Goal: Check status: Check status

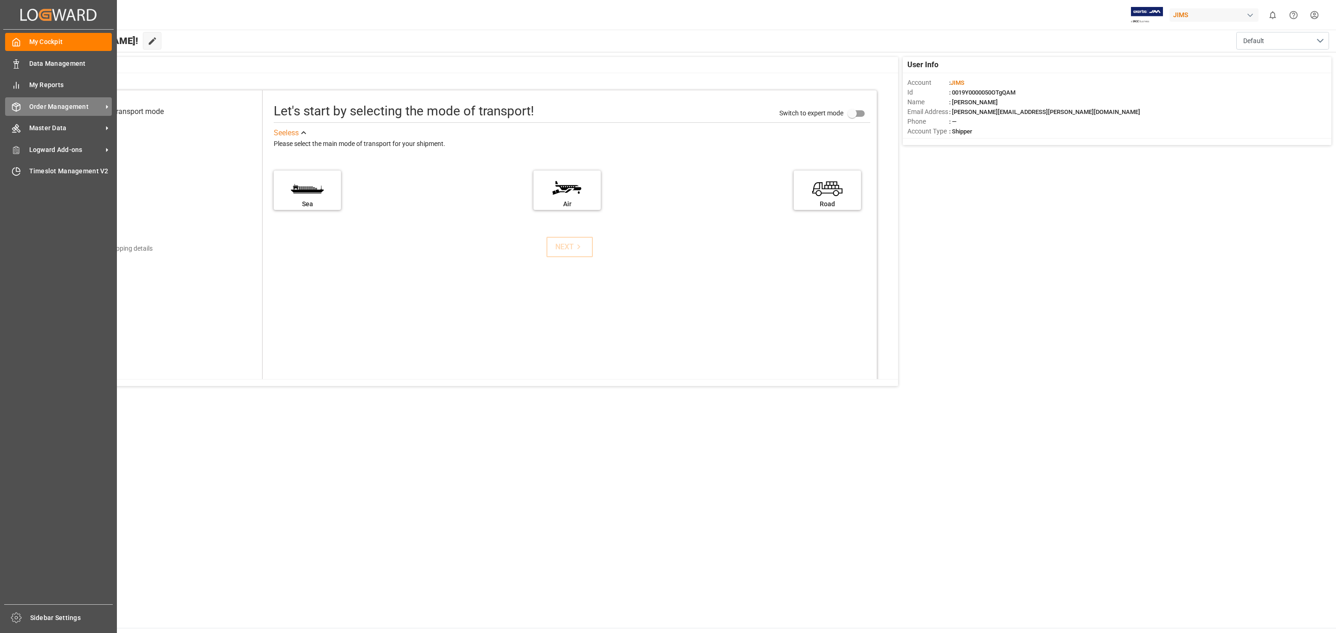
click at [63, 107] on span "Order Management" at bounding box center [65, 107] width 73 height 10
click at [68, 105] on span "Order Management" at bounding box center [65, 107] width 73 height 10
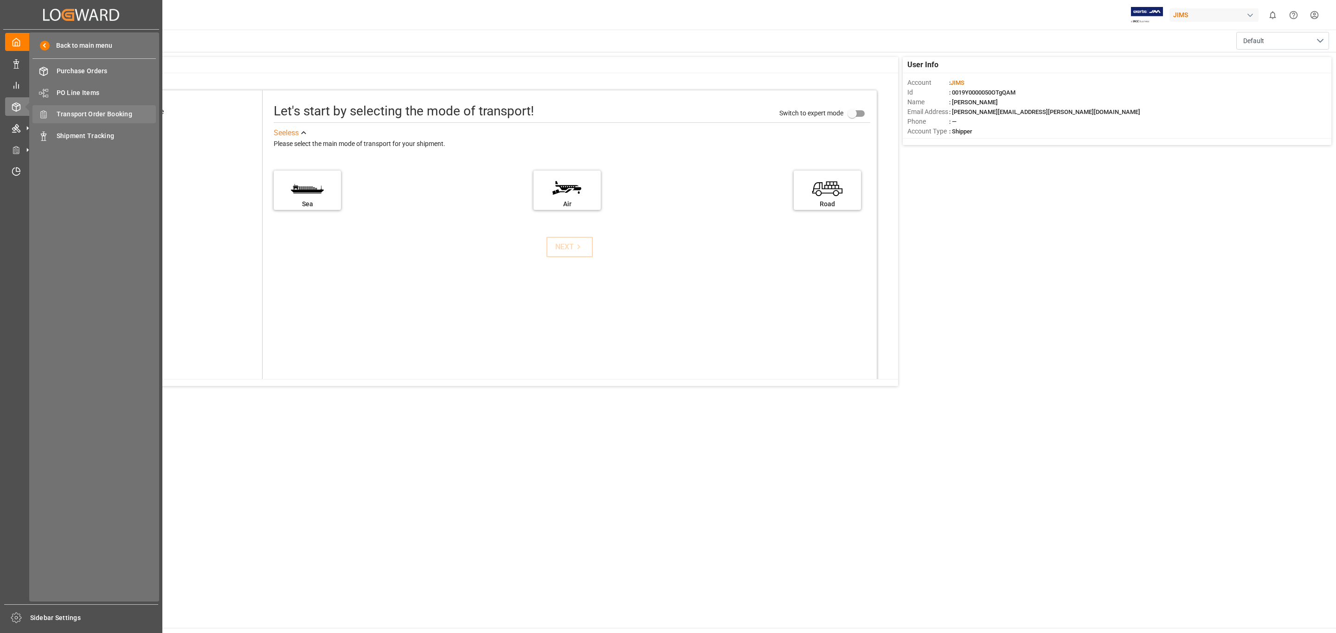
click at [115, 113] on span "Transport Order Booking" at bounding box center [107, 114] width 100 height 10
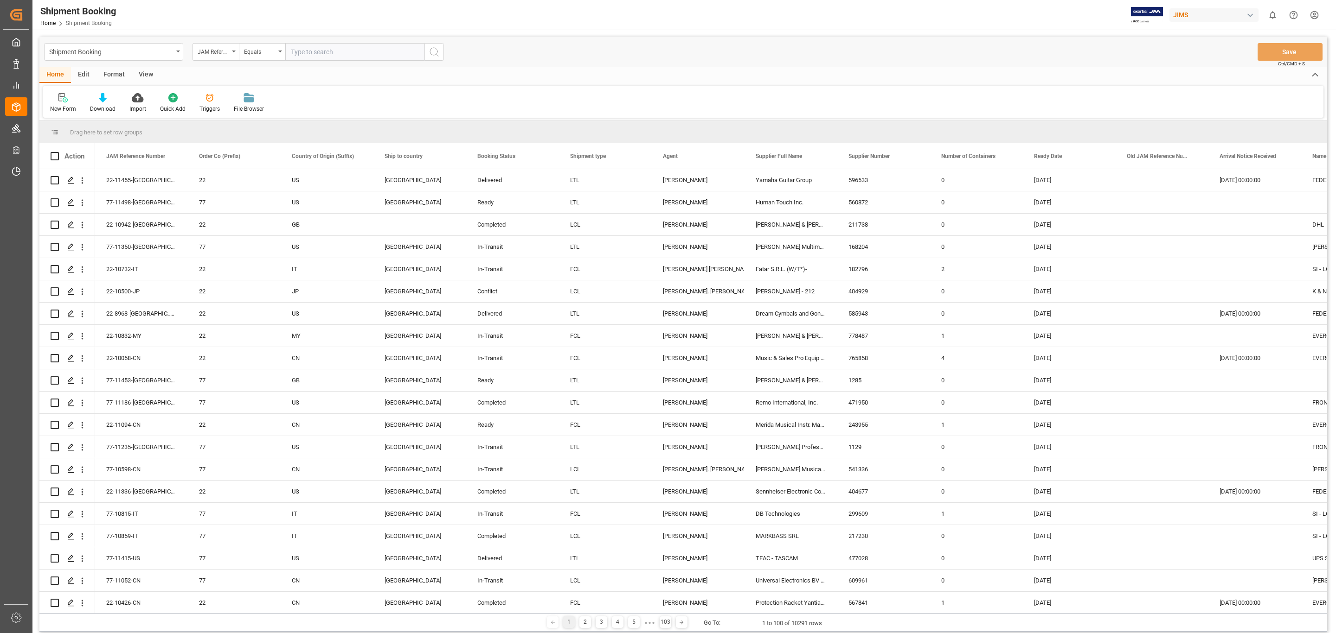
type input "77-11417-US"
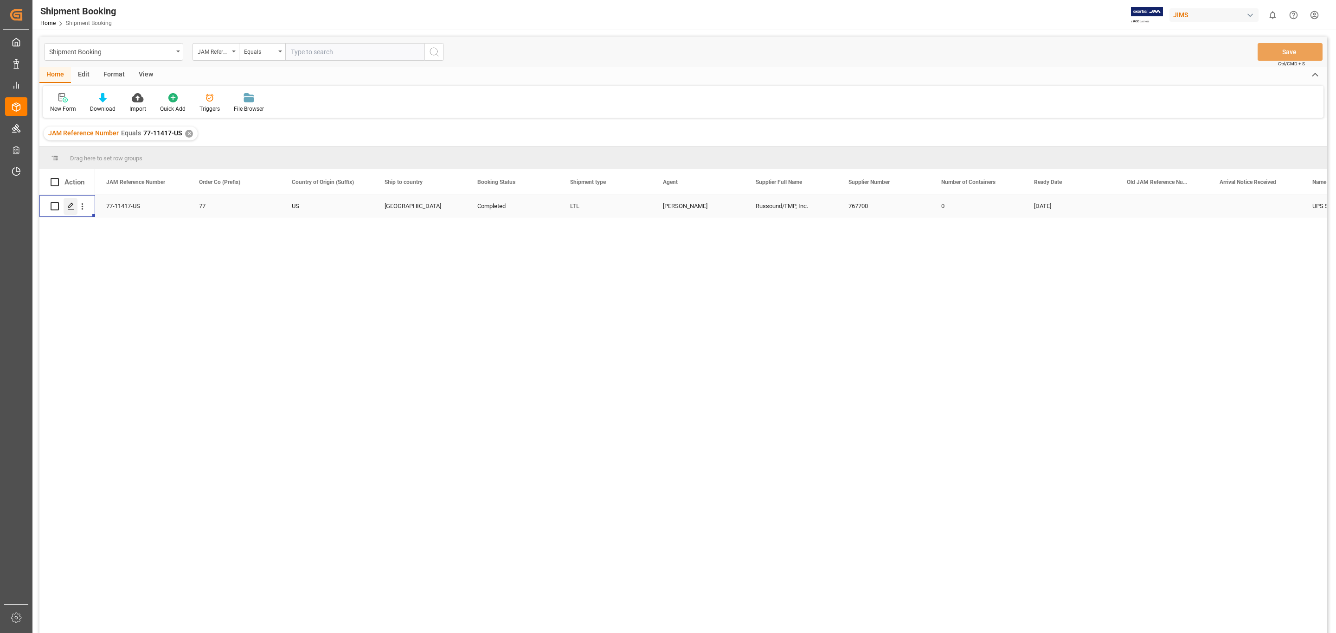
click at [72, 206] on icon "Press SPACE to select this row." at bounding box center [70, 206] width 7 height 7
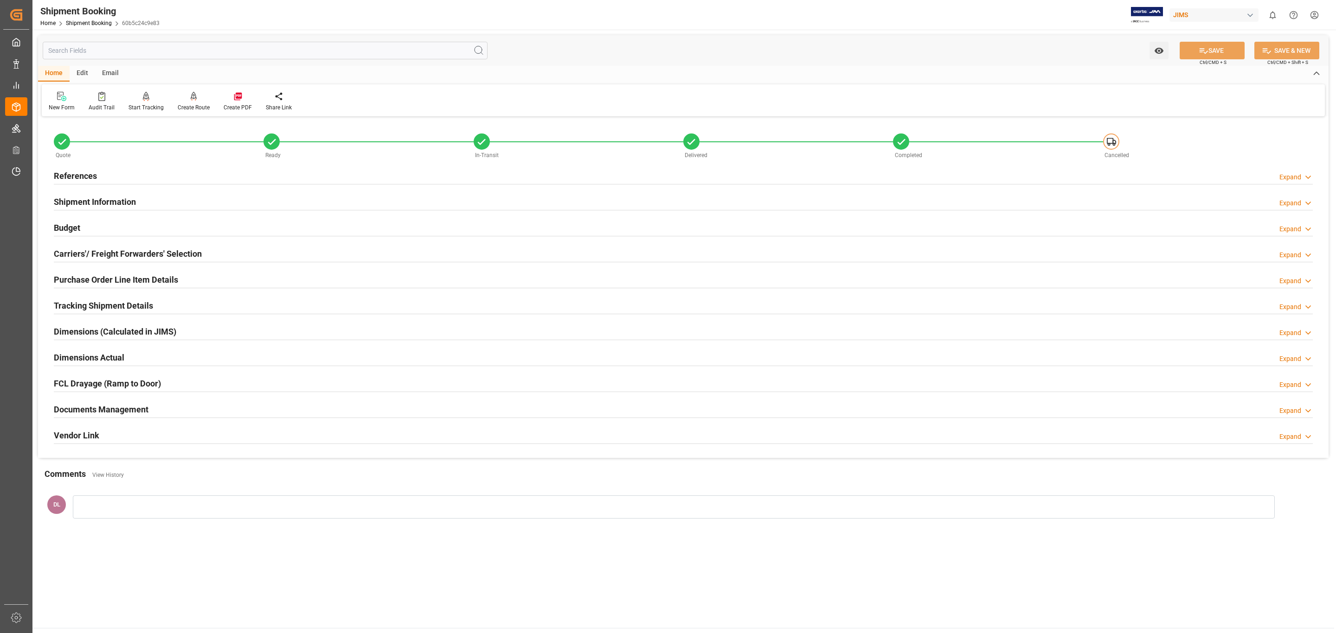
click at [158, 383] on div "Documents Management Expand" at bounding box center [683, 409] width 1259 height 18
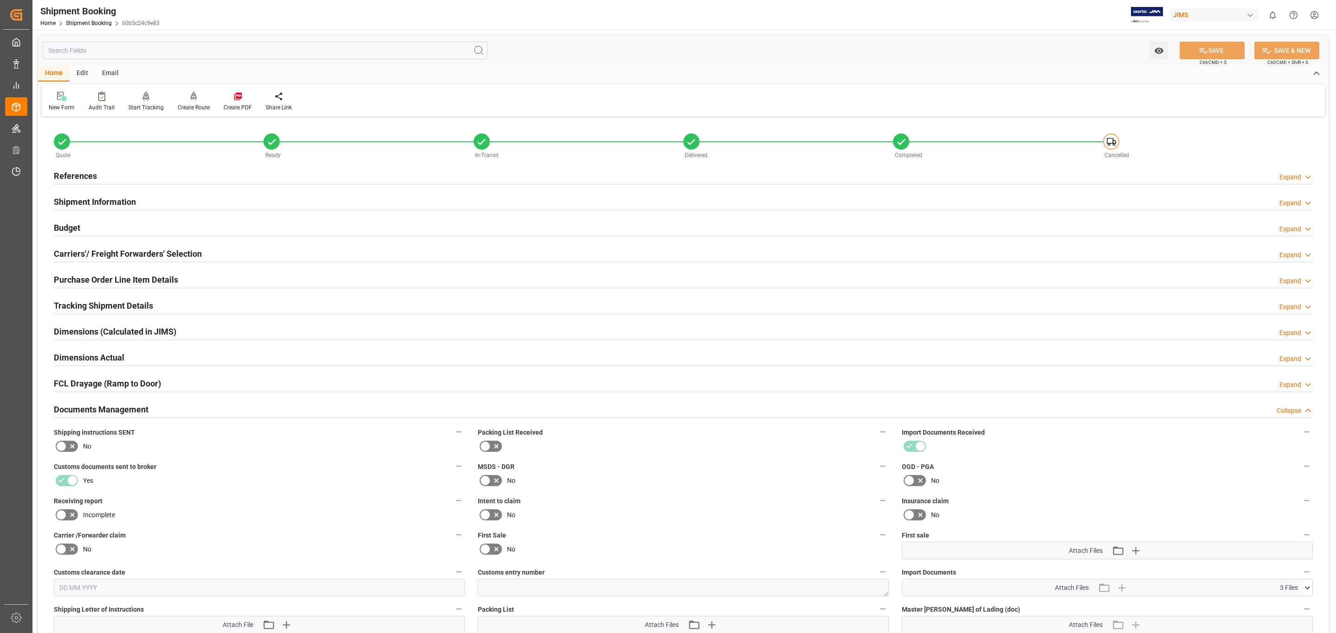
scroll to position [278, 0]
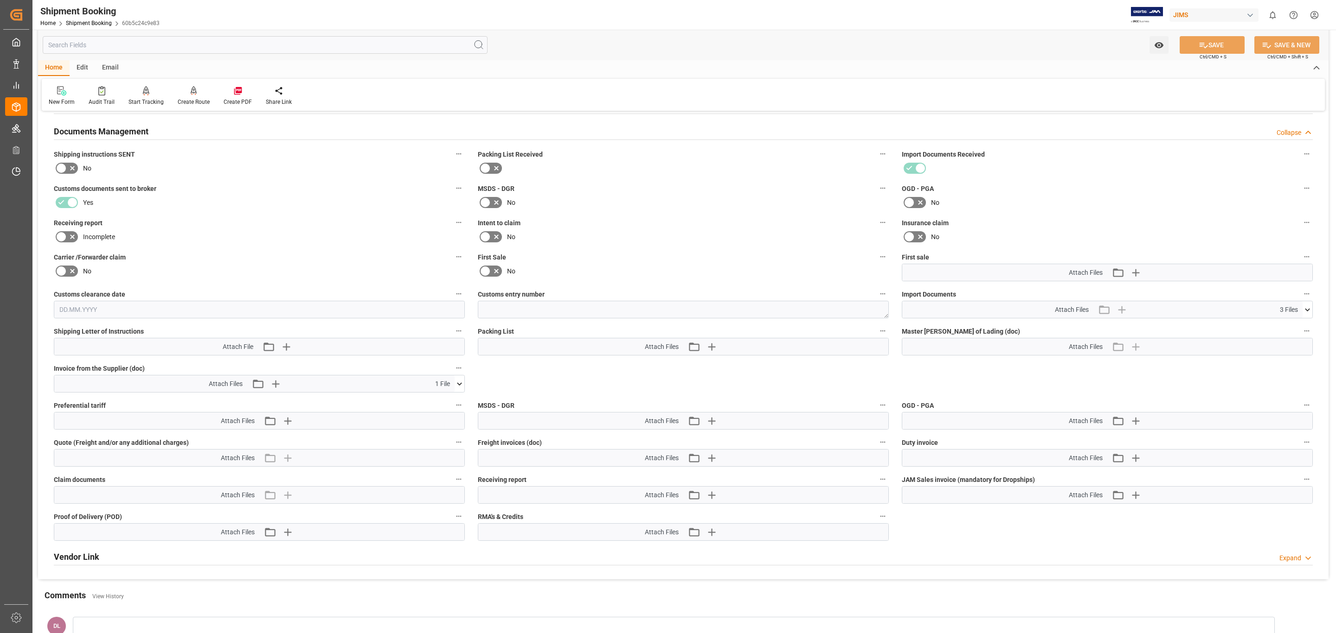
click at [460, 383] on icon at bounding box center [459, 384] width 10 height 10
click at [430, 383] on icon at bounding box center [435, 401] width 10 height 10
click at [96, 22] on link "Shipment Booking" at bounding box center [89, 23] width 46 height 6
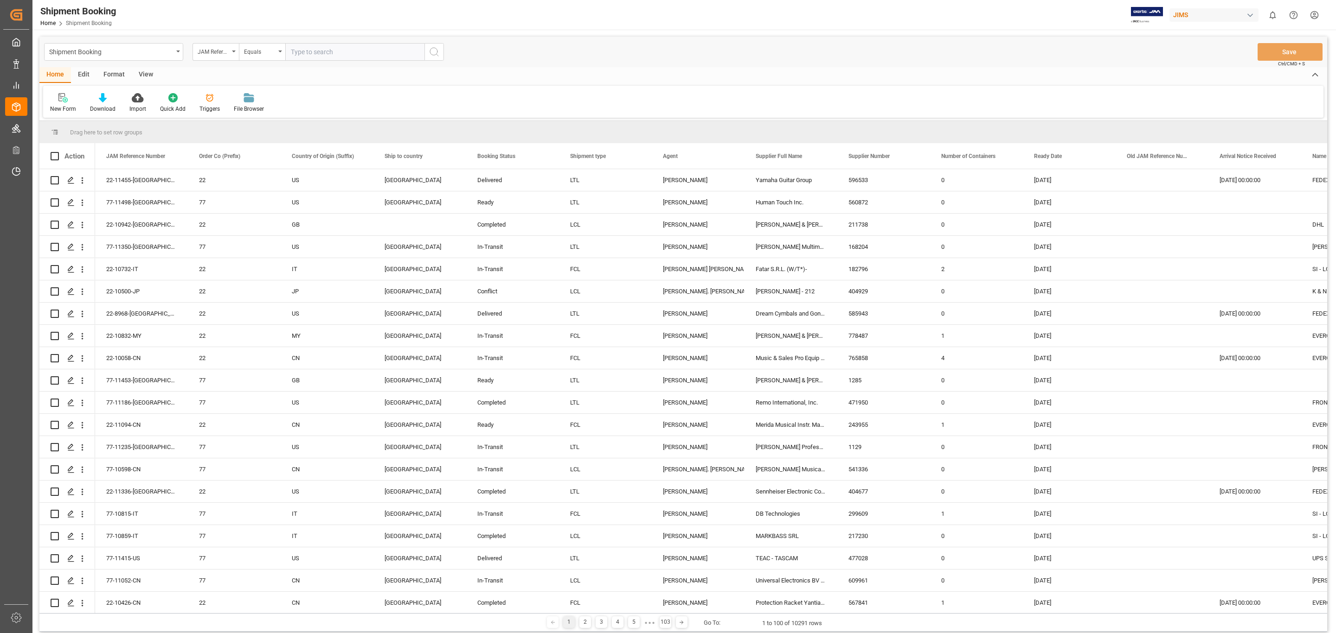
type input "77-11366-US"
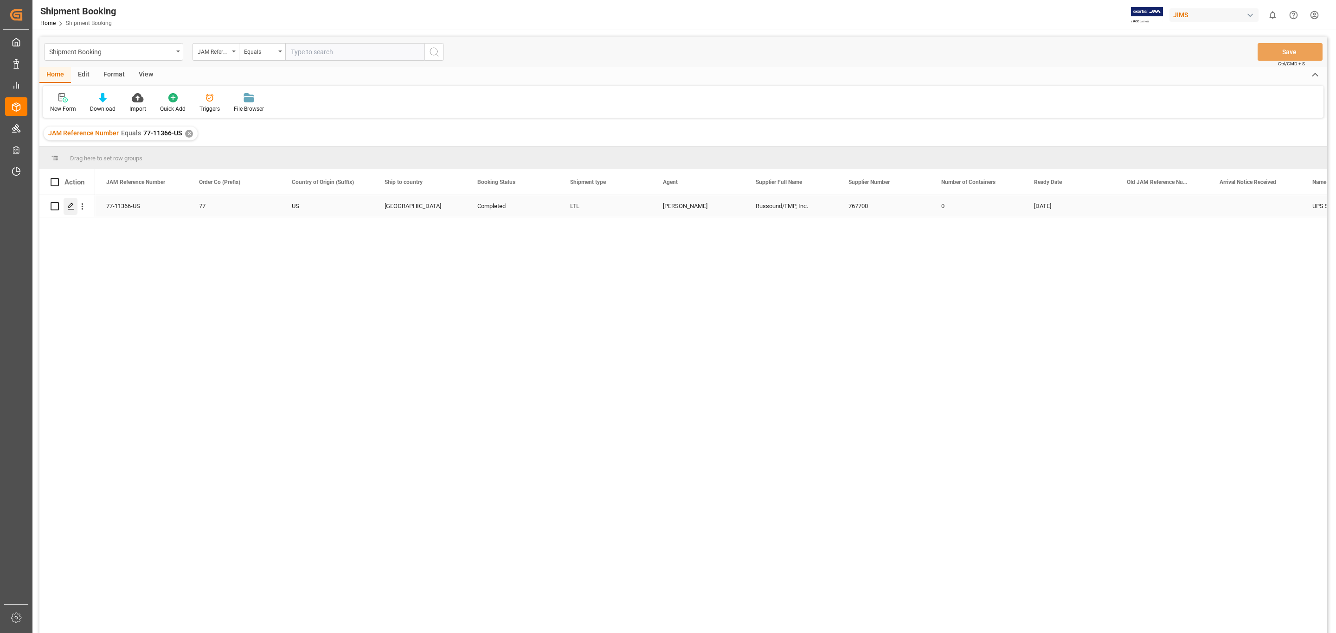
click at [69, 206] on polygon "Press SPACE to select this row." at bounding box center [70, 206] width 5 height 5
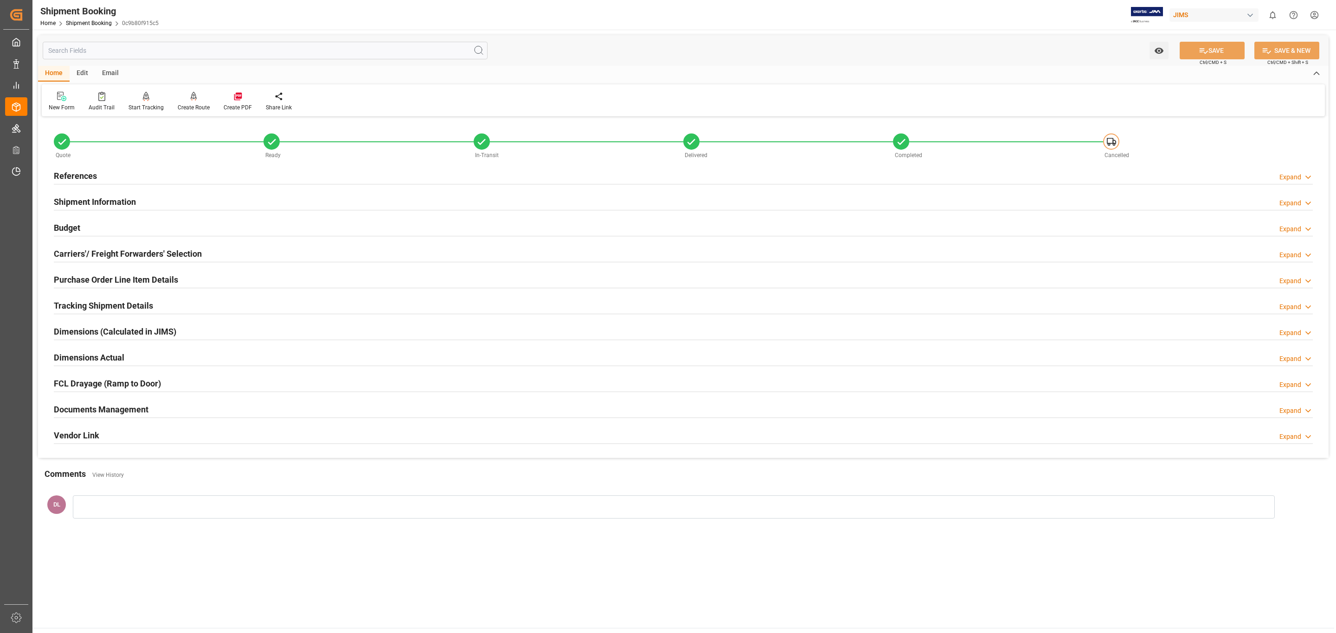
click at [163, 383] on div "Documents Management Expand" at bounding box center [683, 409] width 1259 height 18
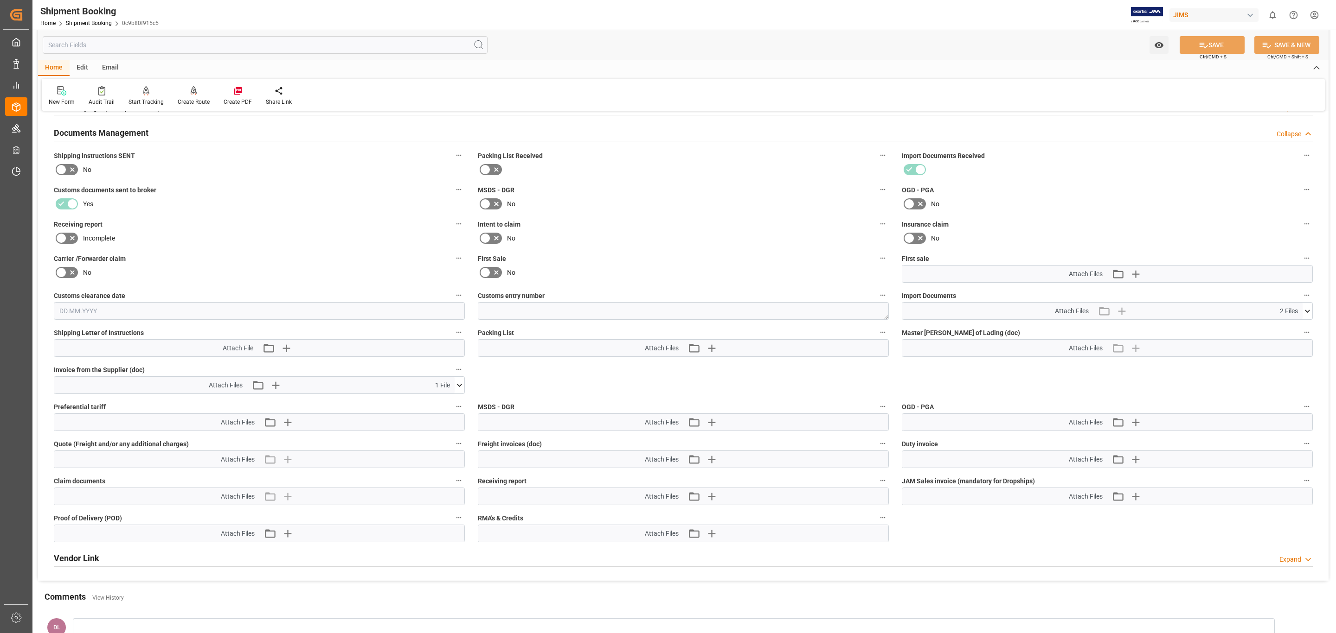
scroll to position [278, 0]
click at [462, 383] on icon at bounding box center [459, 384] width 10 height 10
click at [433, 383] on icon at bounding box center [435, 401] width 10 height 10
